Goal: Browse casually: Explore the website without a specific task or goal

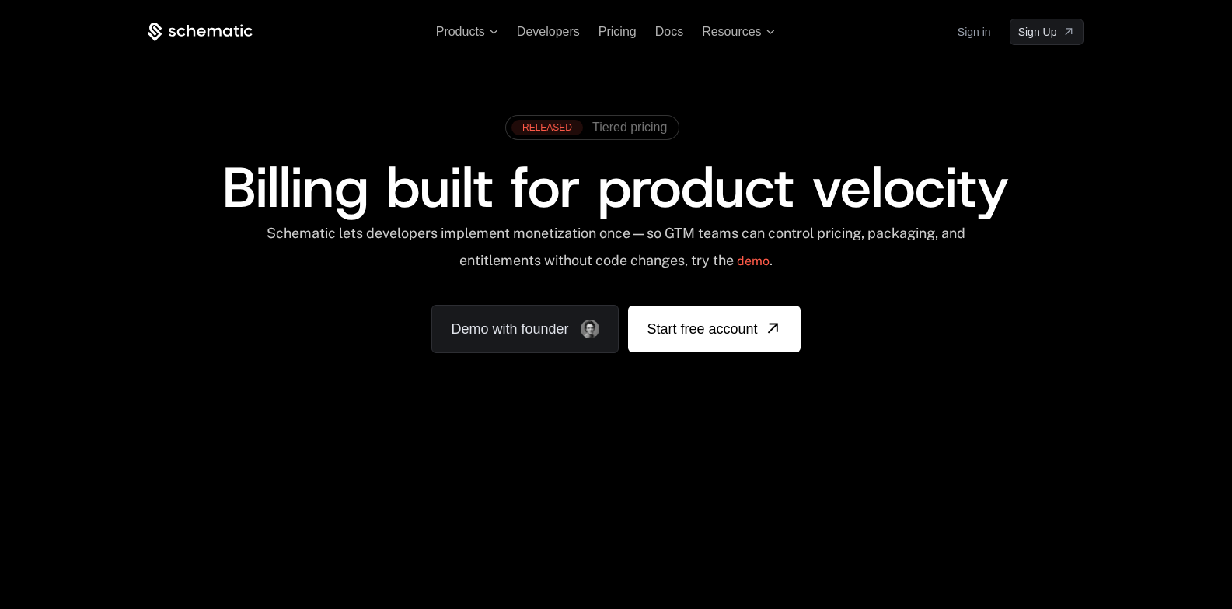
scroll to position [1, 0]
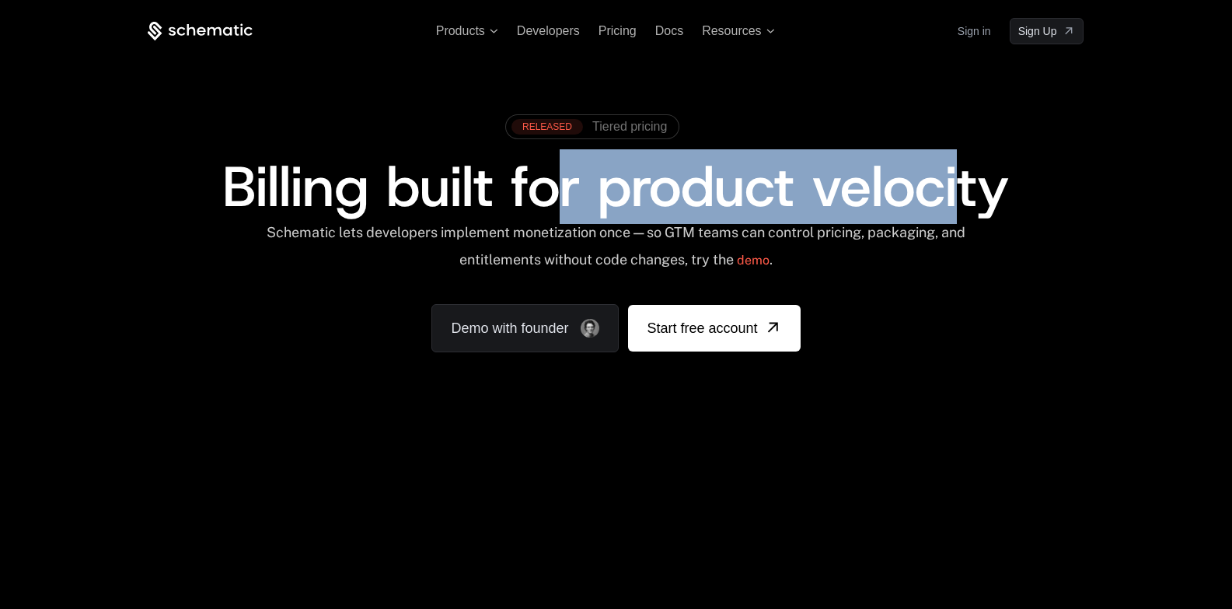
drag, startPoint x: 966, startPoint y: 182, endPoint x: 559, endPoint y: 195, distance: 407.5
click at [555, 194] on span "Billing built for product velocity" at bounding box center [615, 186] width 787 height 75
click at [947, 162] on span "Billing built for product velocity" at bounding box center [615, 186] width 787 height 75
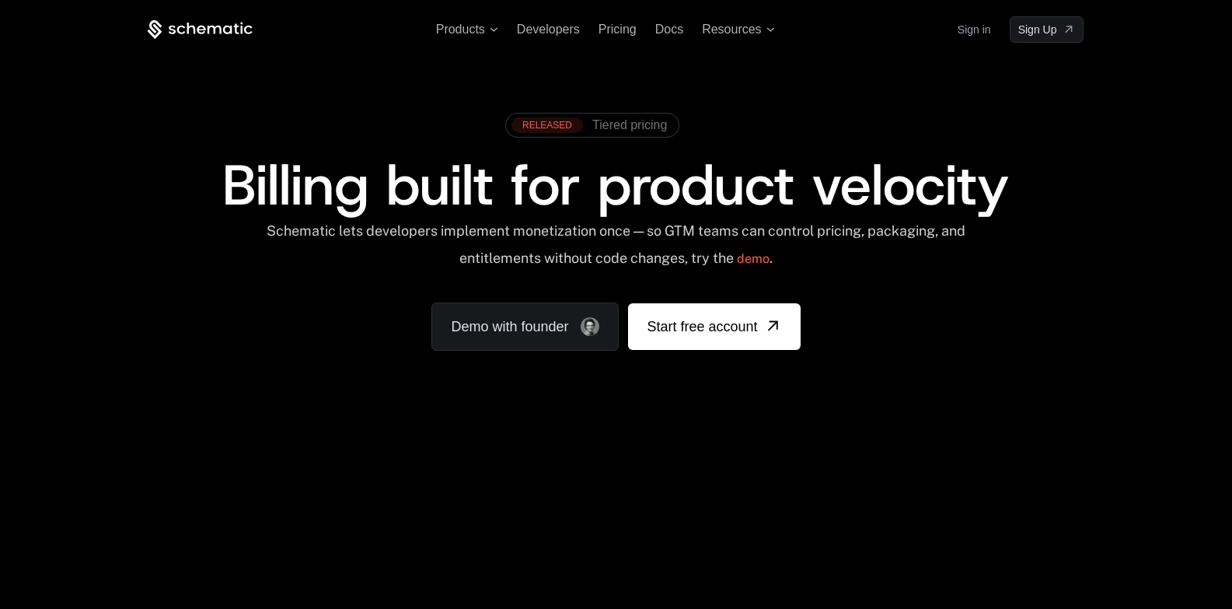
scroll to position [0, 0]
